Goal: Transaction & Acquisition: Purchase product/service

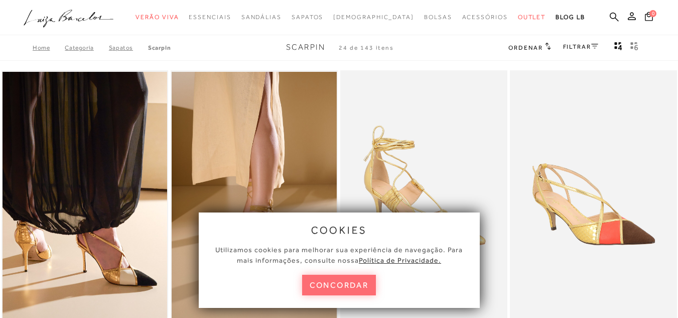
click at [313, 290] on button "concordar" at bounding box center [339, 285] width 74 height 21
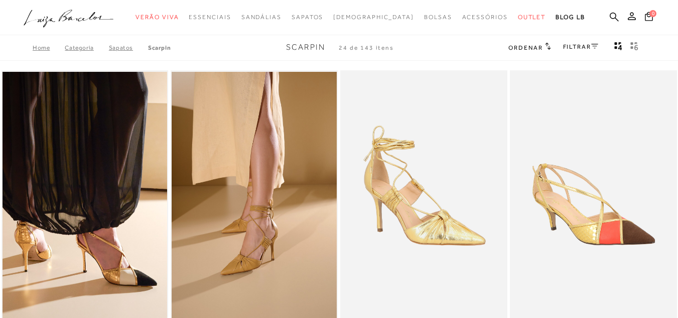
click at [595, 50] on link "FILTRAR" at bounding box center [580, 46] width 35 height 7
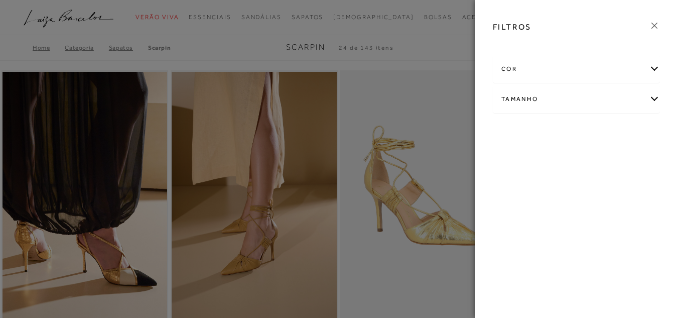
click at [586, 66] on div "cor" at bounding box center [577, 69] width 166 height 27
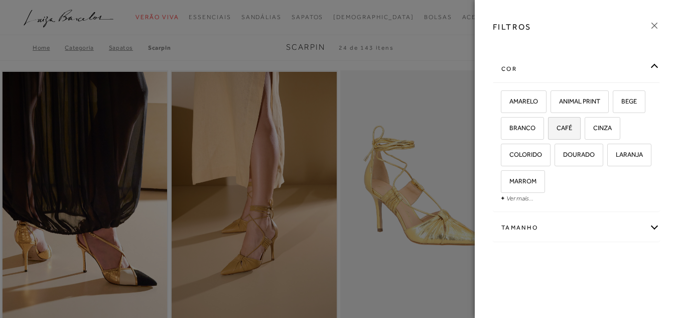
click at [572, 135] on label "CAFÉ" at bounding box center [565, 129] width 32 height 22
click at [557, 135] on input "CAFÉ" at bounding box center [552, 130] width 10 height 10
checkbox input "true"
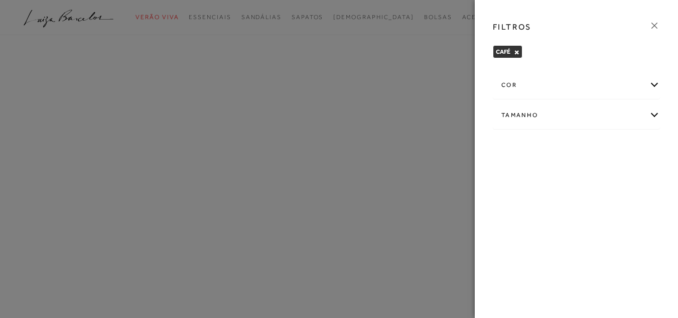
click at [653, 88] on div "cor" at bounding box center [577, 85] width 166 height 27
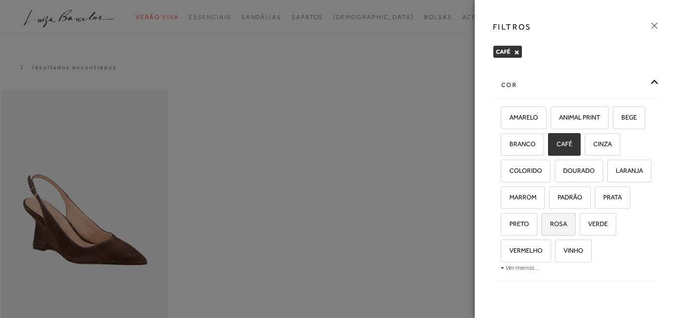
scroll to position [42, 0]
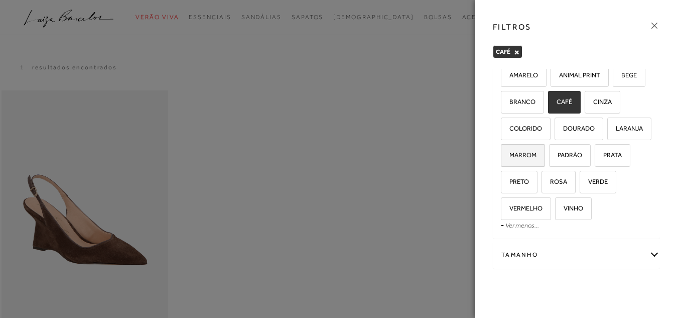
click at [537, 156] on span "MARROM" at bounding box center [519, 155] width 35 height 8
click at [510, 156] on input "MARROM" at bounding box center [505, 157] width 10 height 10
checkbox input "true"
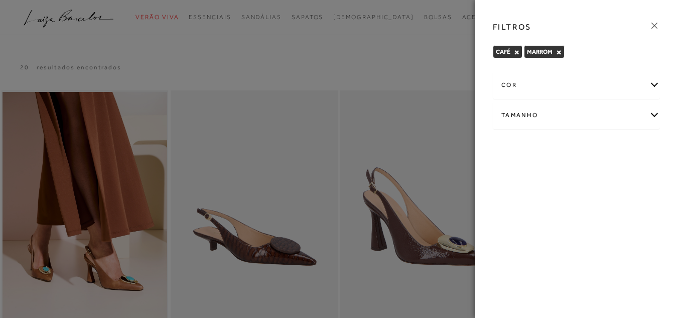
click at [622, 113] on div "Tamanho" at bounding box center [577, 115] width 166 height 27
click at [547, 176] on label "39" at bounding box center [541, 175] width 23 height 22
click at [538, 176] on input "39" at bounding box center [533, 176] width 10 height 10
checkbox input "true"
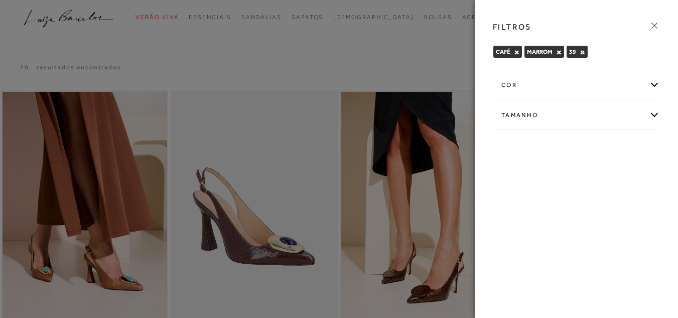
click at [650, 85] on div "cor" at bounding box center [577, 85] width 166 height 27
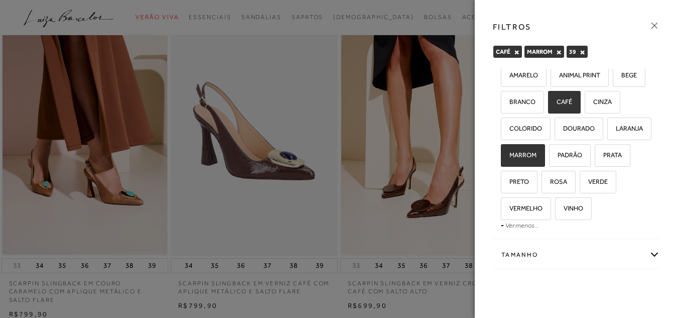
scroll to position [100, 0]
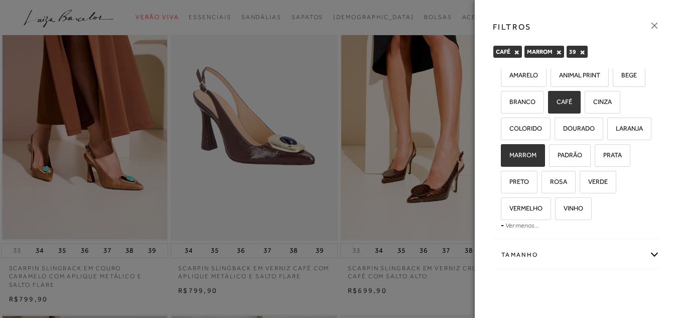
click at [653, 27] on icon at bounding box center [654, 25] width 11 height 11
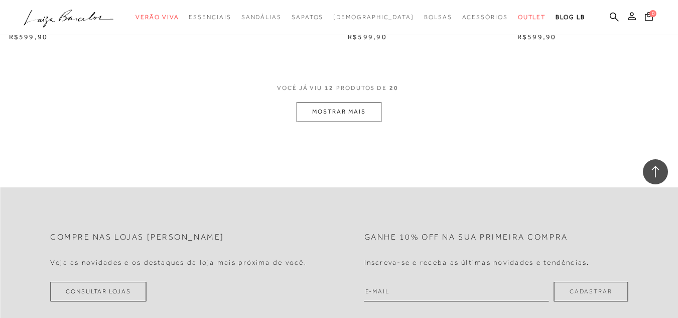
scroll to position [1004, 0]
click at [351, 109] on button "MOSTRAR MAIS" at bounding box center [339, 110] width 84 height 20
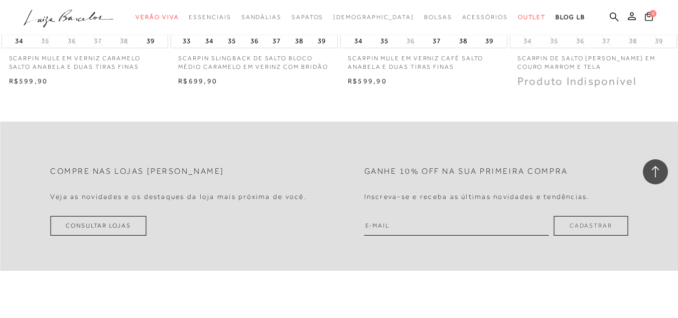
scroll to position [1657, 0]
